Goal: Check status: Check status

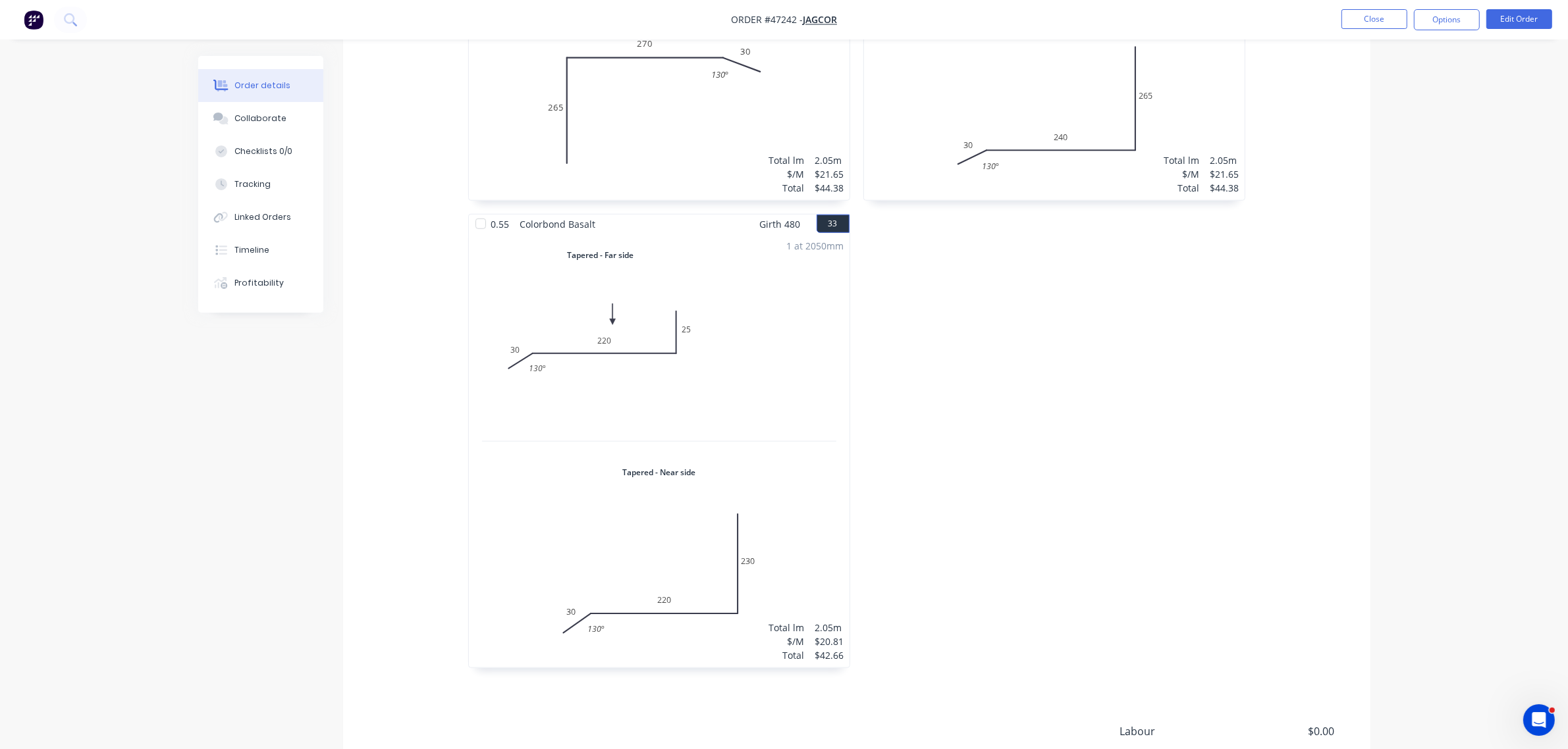
scroll to position [7816, 0]
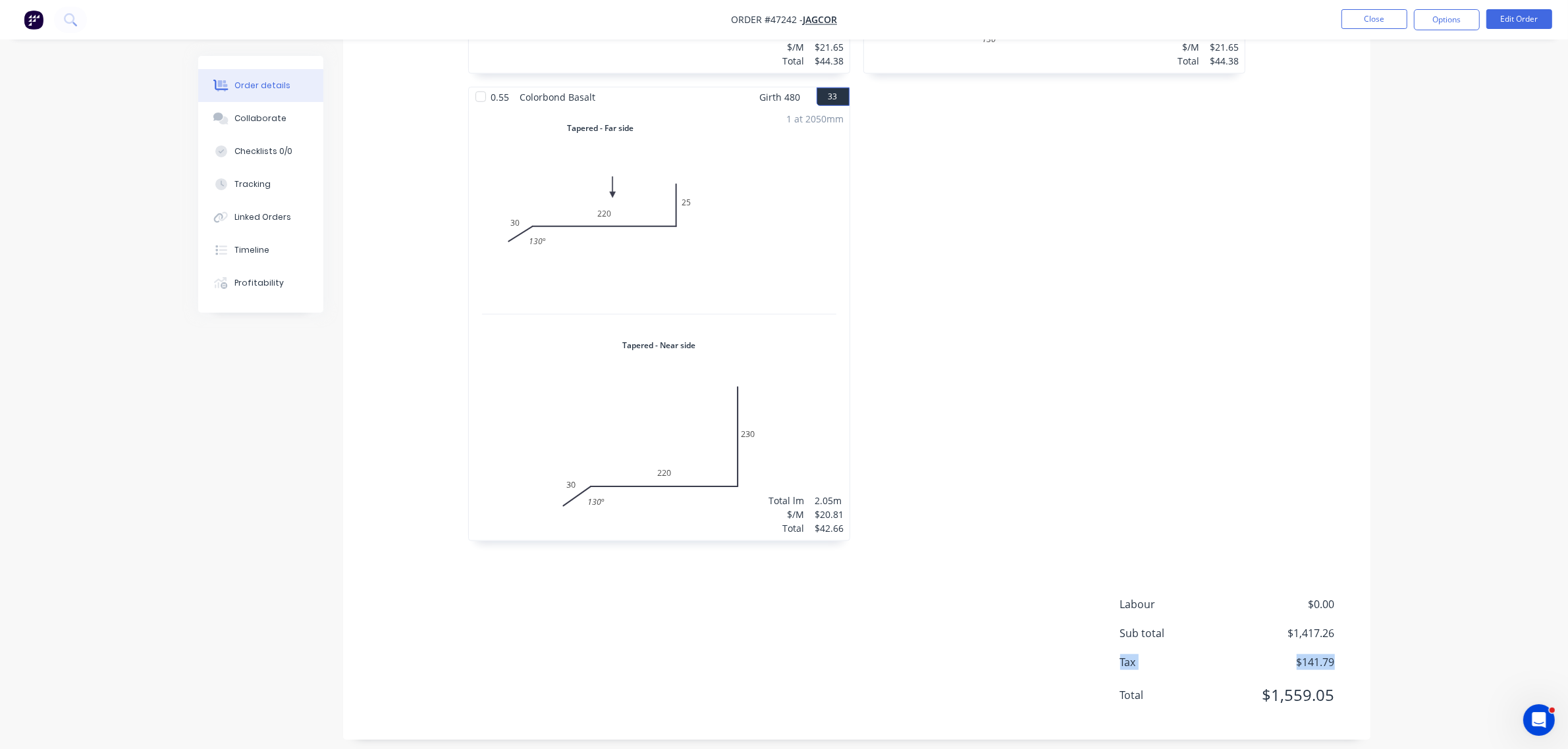
drag, startPoint x: 1091, startPoint y: 651, endPoint x: 1429, endPoint y: 642, distance: 338.1
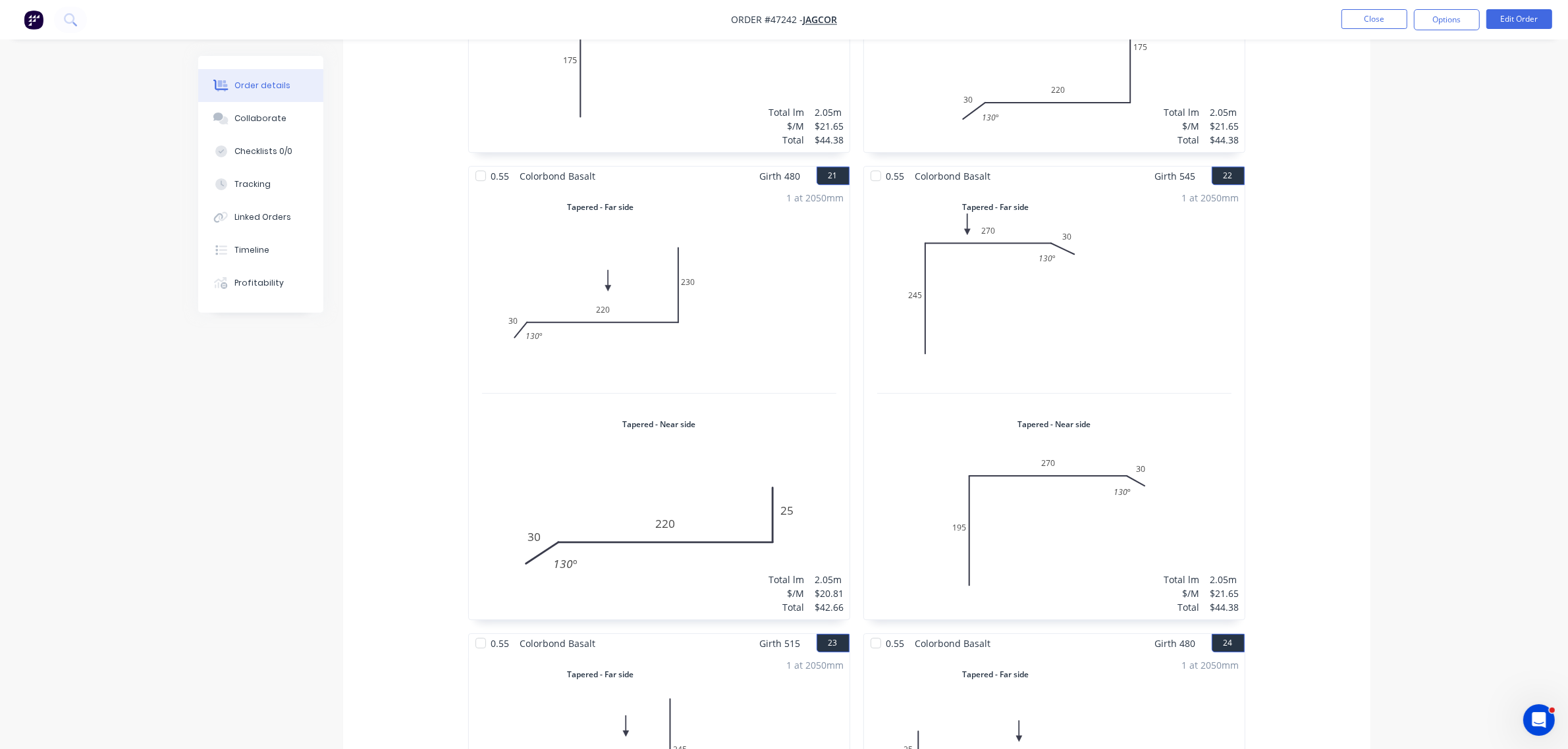
scroll to position [4525, 0]
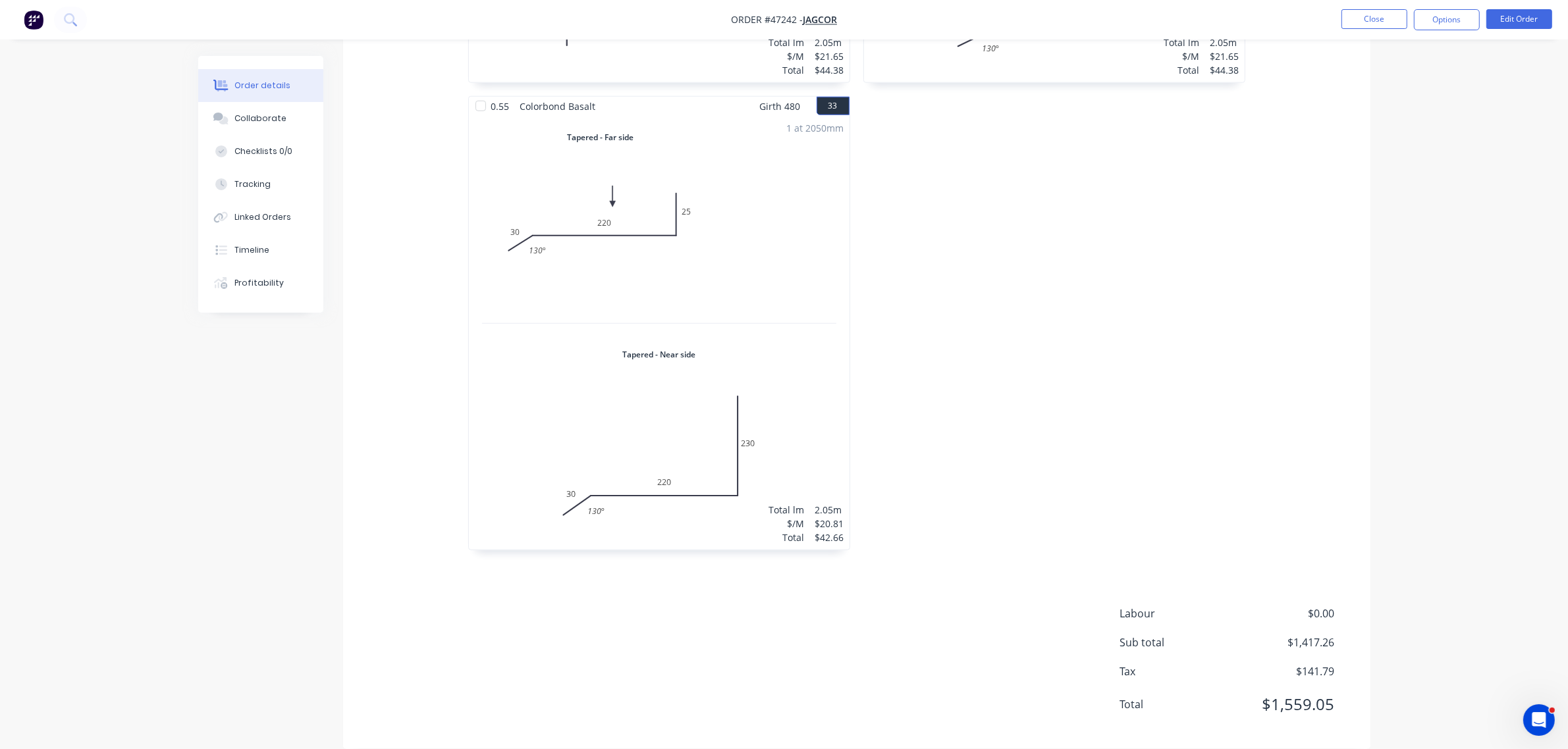
scroll to position [7816, 0]
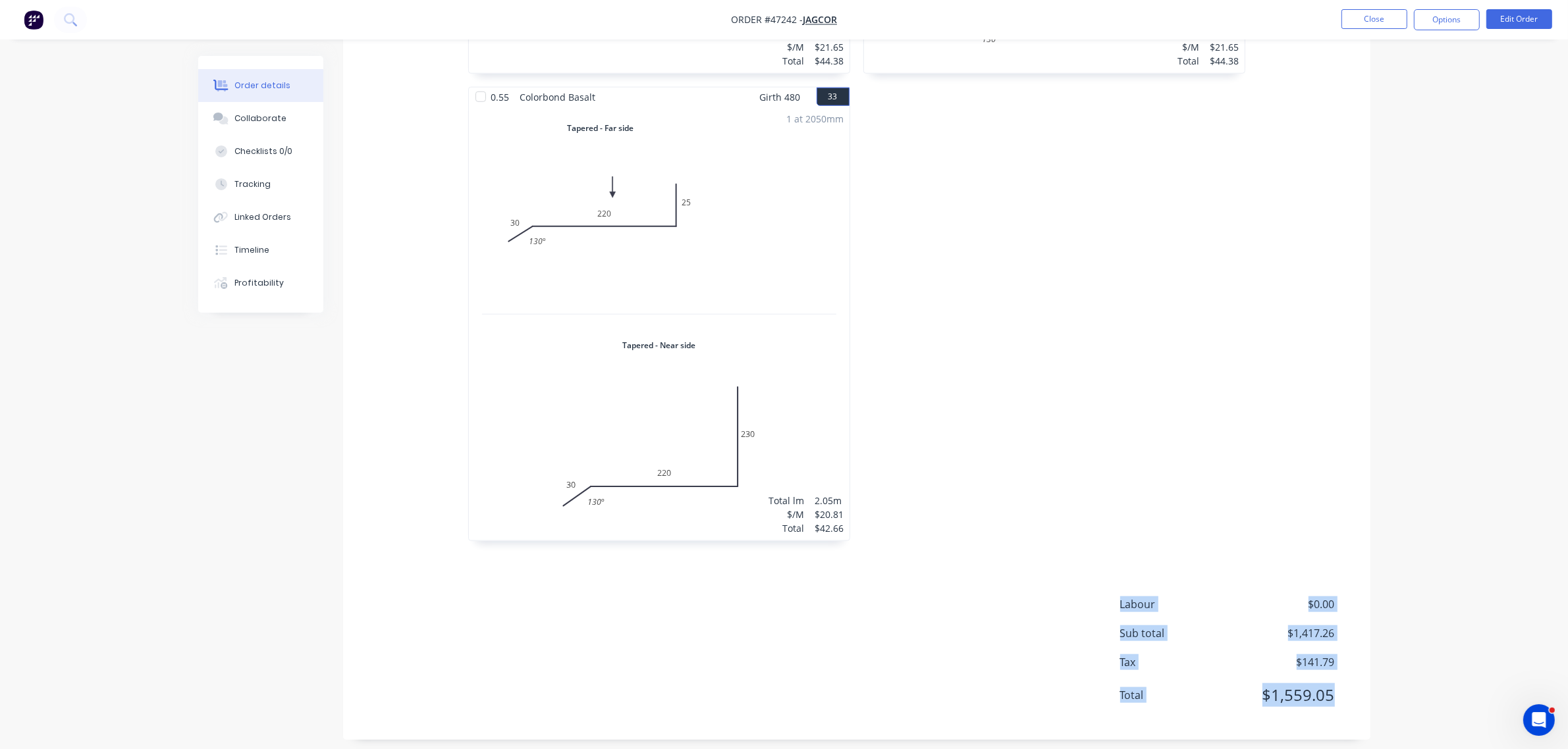
drag, startPoint x: 1128, startPoint y: 586, endPoint x: 1364, endPoint y: 699, distance: 261.7
copy div "Labour $0.00 Sub total $1,417.26 Tax $141.79 Total $1,559.05"
drag, startPoint x: 1308, startPoint y: 646, endPoint x: 1439, endPoint y: 626, distance: 132.5
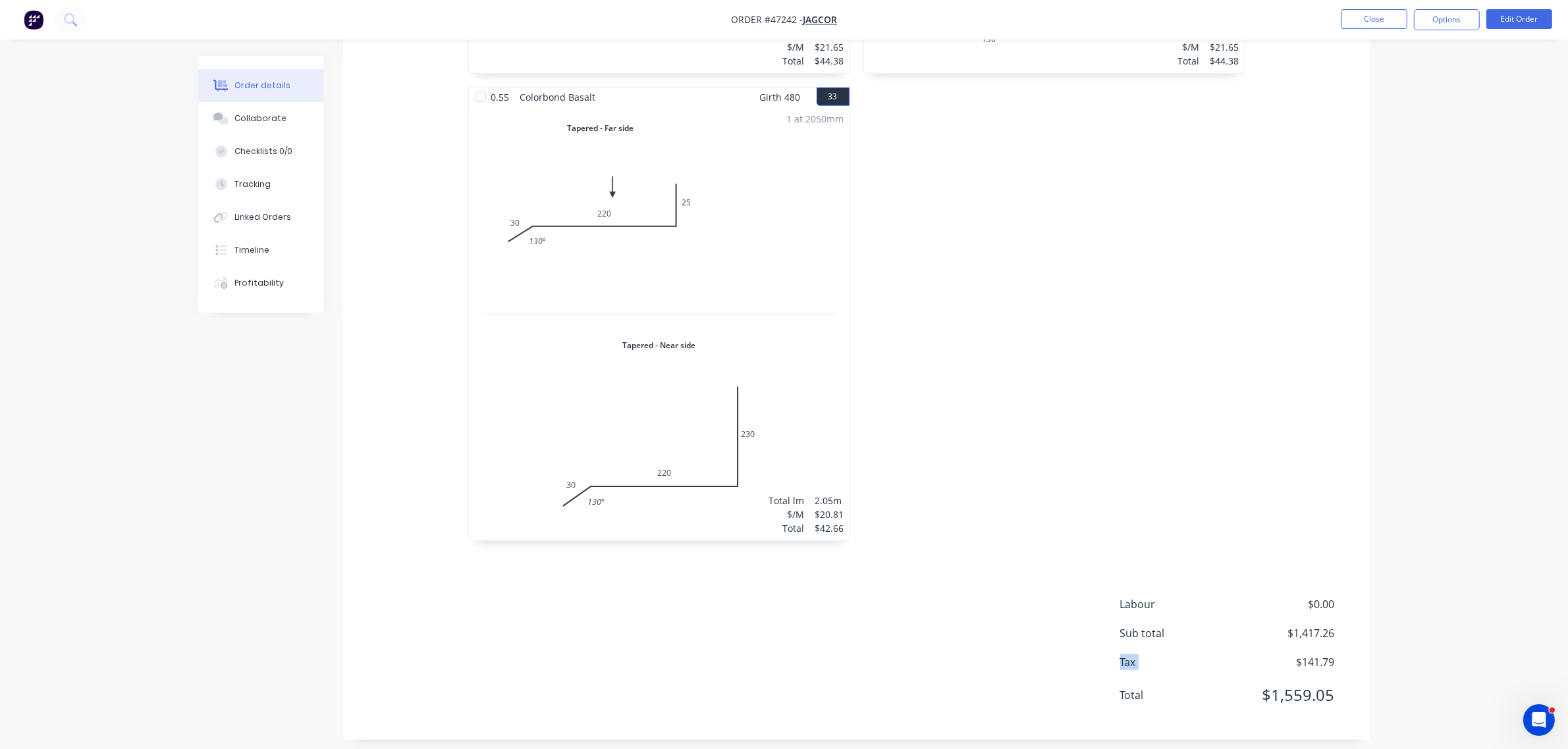
drag, startPoint x: 1331, startPoint y: 617, endPoint x: 1465, endPoint y: 597, distance: 135.5
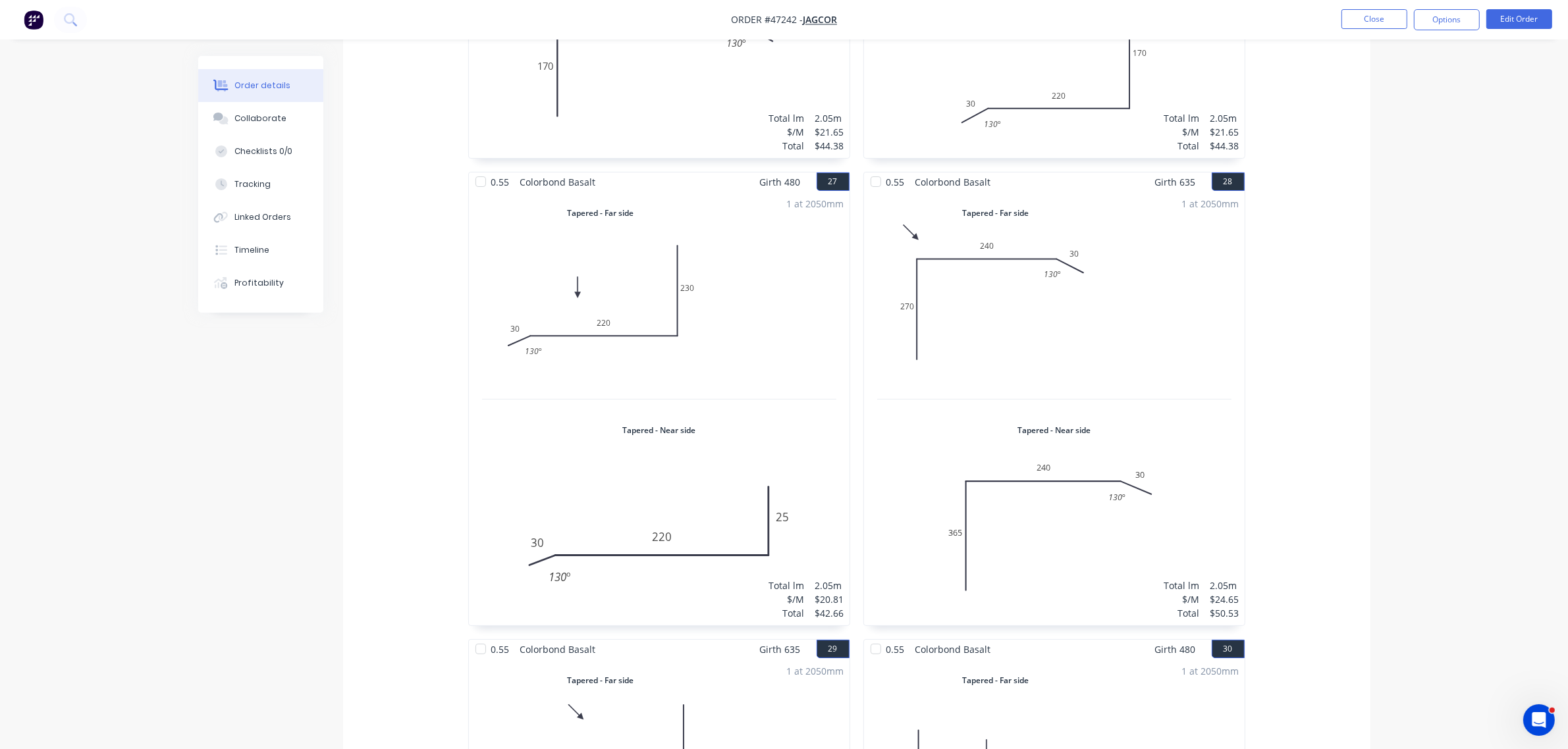
scroll to position [6006, 0]
